Goal: Find specific page/section: Find specific page/section

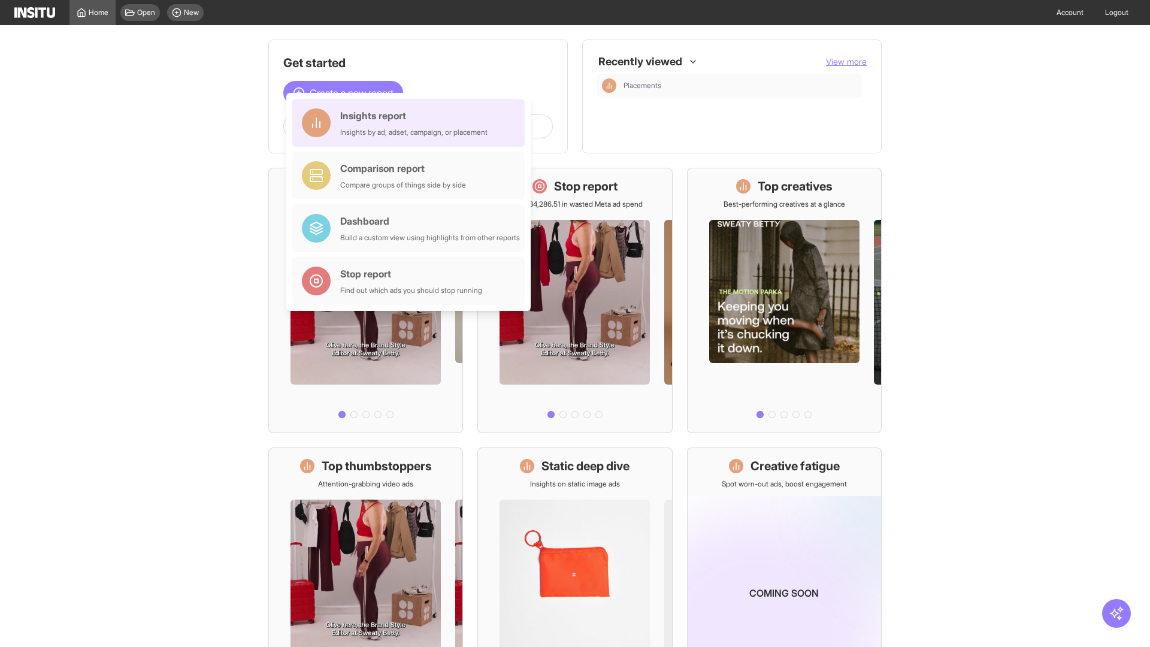
click at [412, 123] on div "Insights report Insights by ad, adset, campaign, or placement" at bounding box center [413, 122] width 147 height 29
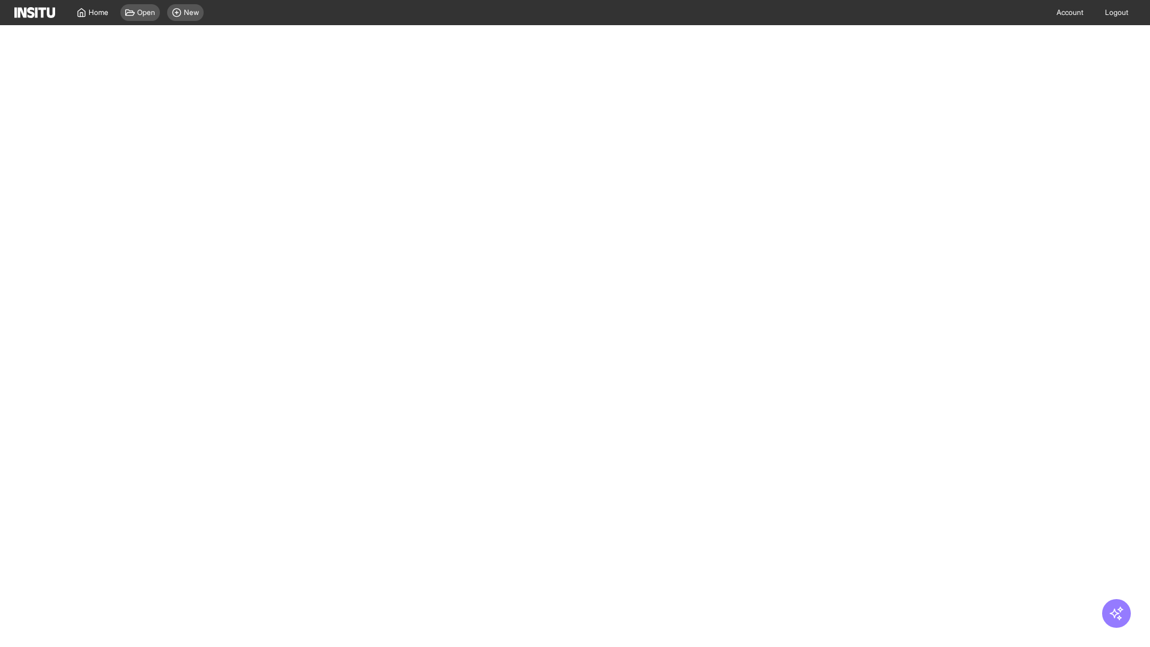
select select "**"
